Goal: Entertainment & Leisure: Consume media (video, audio)

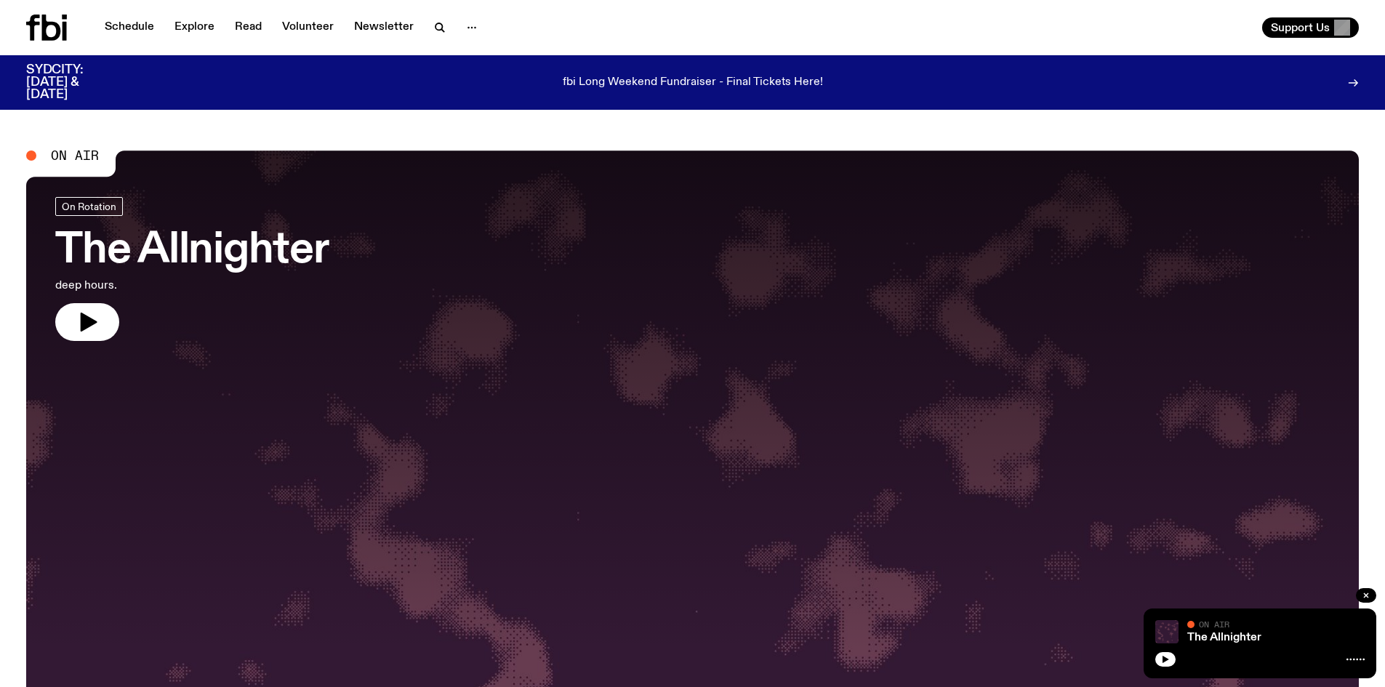
click at [104, 301] on link "The Allnighter deep hours." at bounding box center [191, 269] width 273 height 144
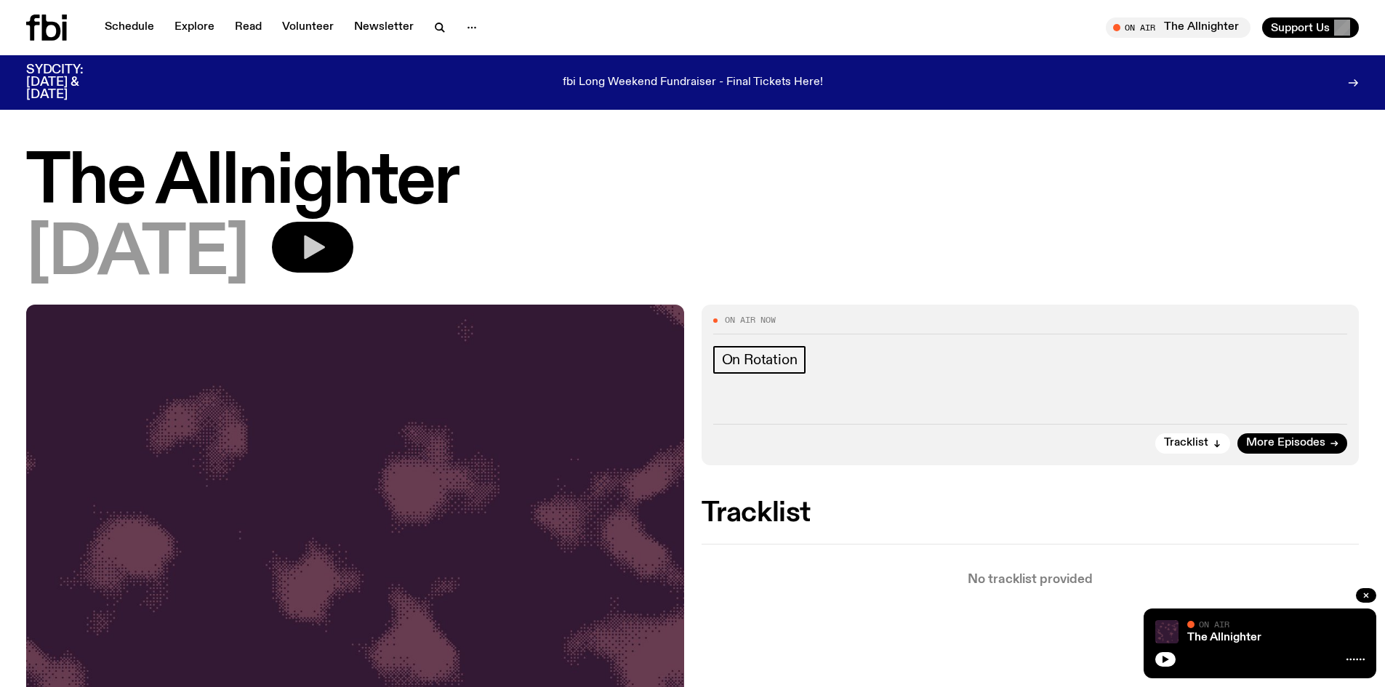
click at [325, 248] on icon "button" at bounding box center [314, 248] width 21 height 24
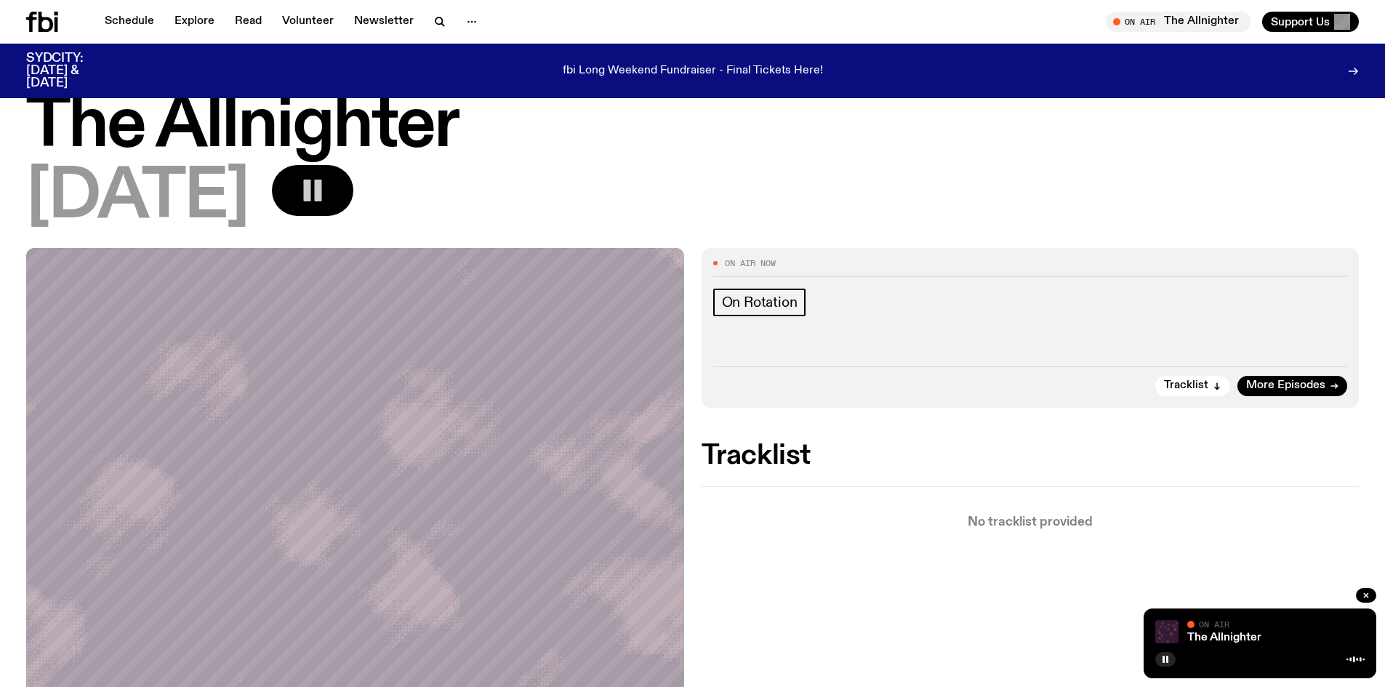
scroll to position [73, 0]
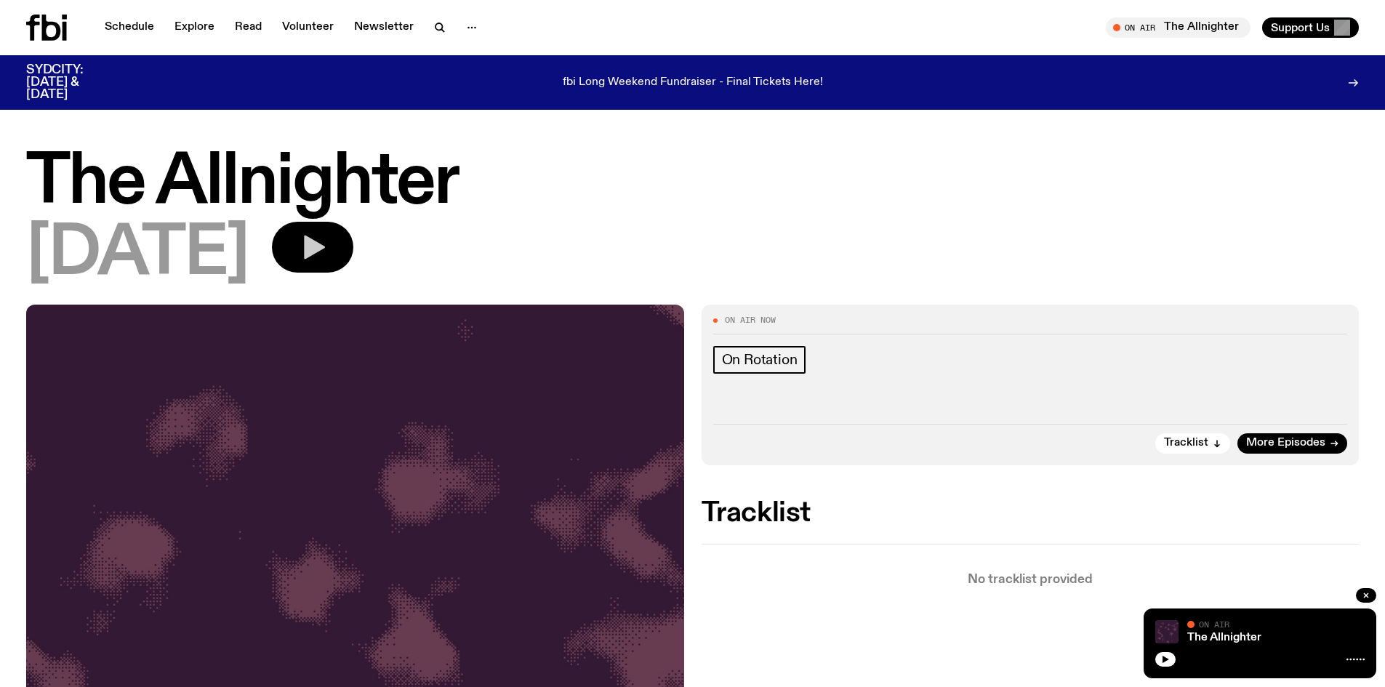
click at [327, 241] on icon "button" at bounding box center [312, 247] width 29 height 29
click at [339, 233] on button "button" at bounding box center [312, 247] width 81 height 51
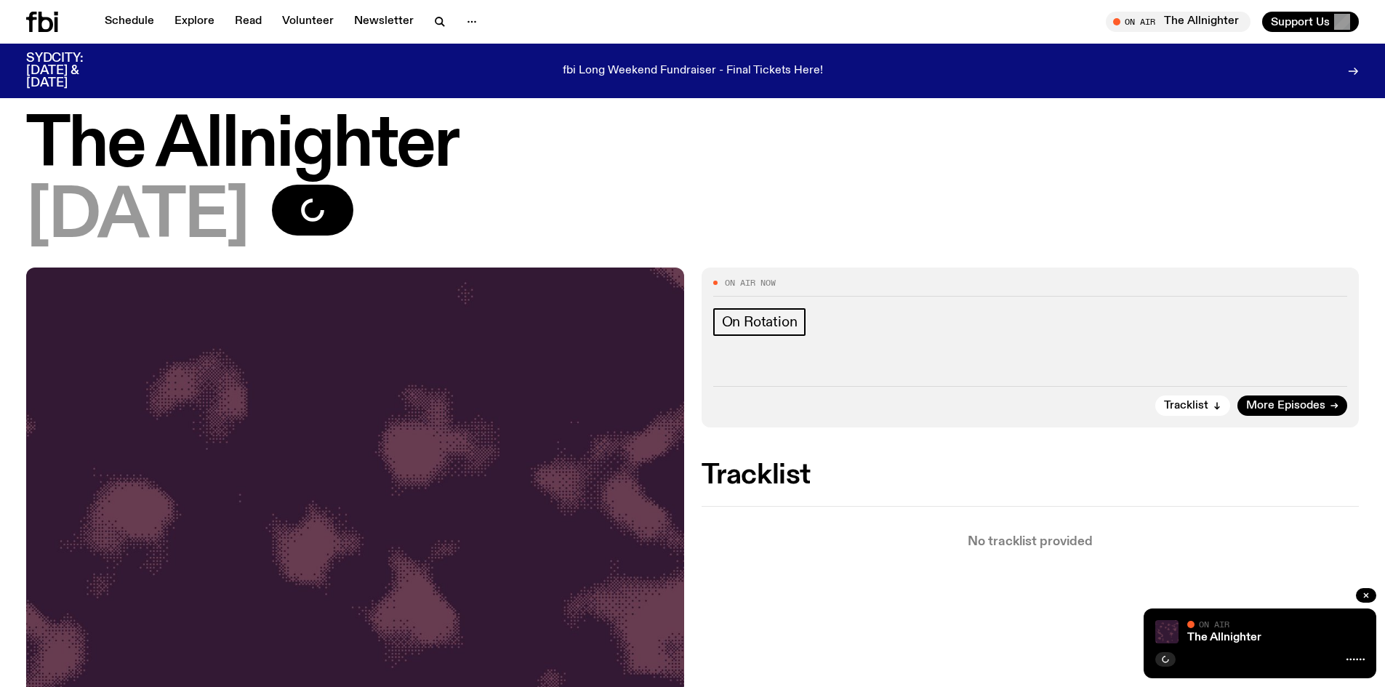
scroll to position [73, 0]
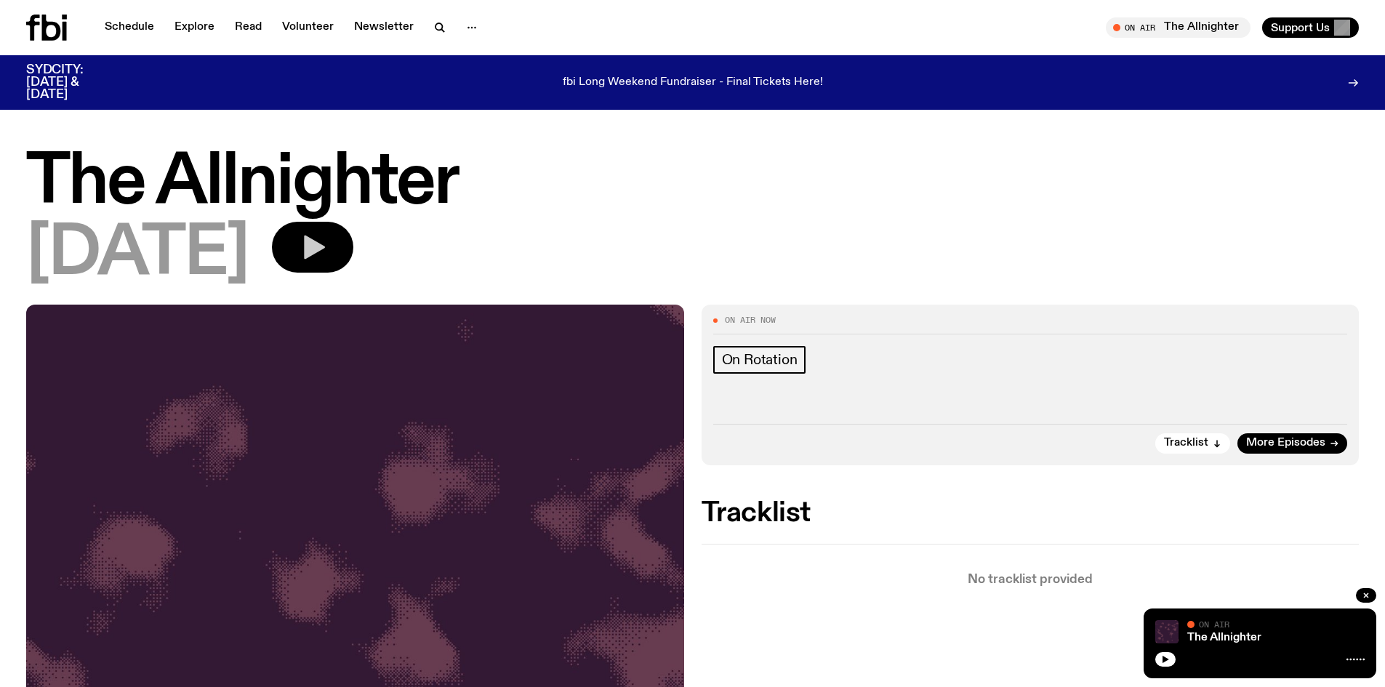
click at [339, 243] on button "button" at bounding box center [312, 247] width 81 height 51
click at [193, 227] on span "[DATE]" at bounding box center [137, 254] width 222 height 65
click at [327, 235] on icon "button" at bounding box center [312, 247] width 29 height 29
click at [327, 256] on icon "button" at bounding box center [312, 247] width 29 height 29
